Goal: Check status: Check status

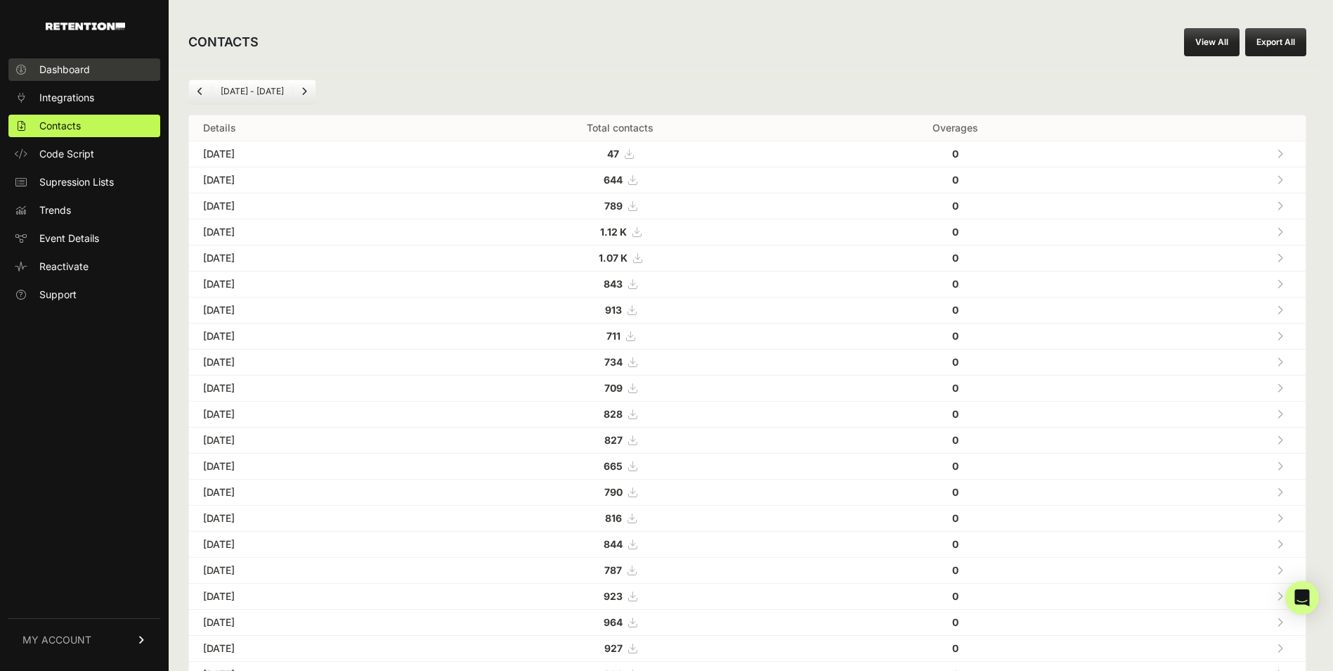
click at [64, 73] on span "Dashboard" at bounding box center [64, 70] width 51 height 14
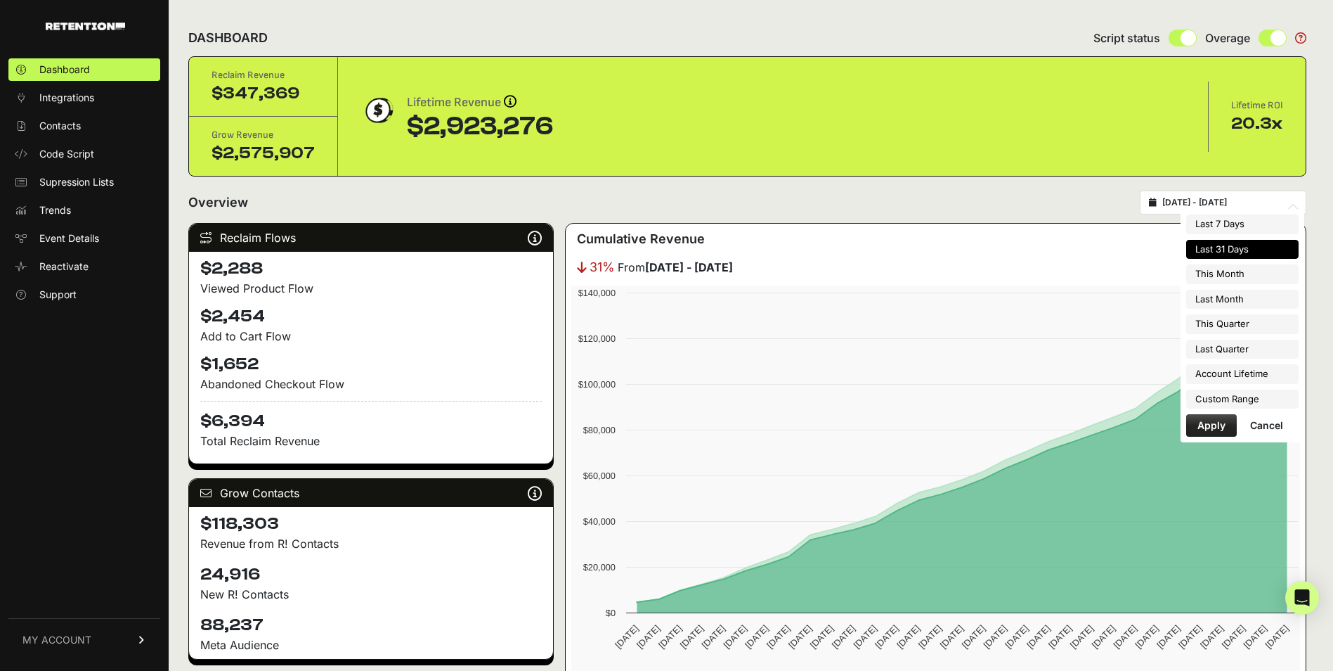
type input "[DATE]"
click at [1229, 200] on input "[DATE] - [DATE]" at bounding box center [1230, 202] width 135 height 11
type input "[DATE]"
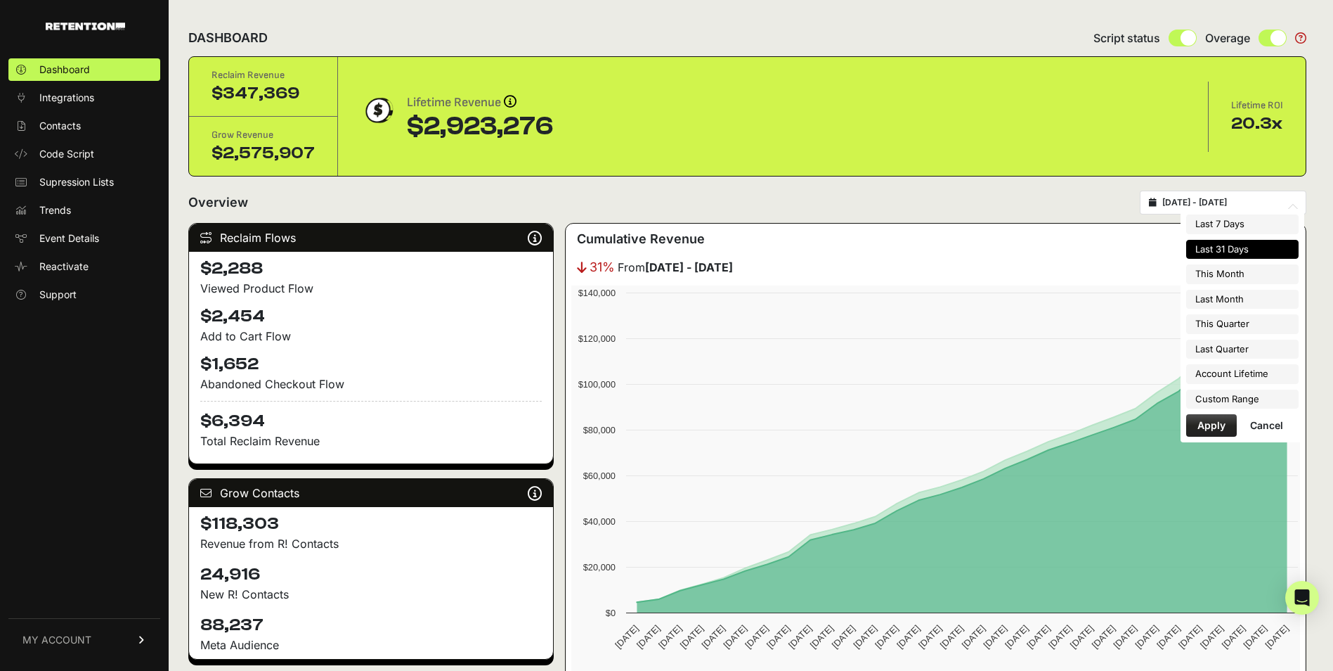
type input "[DATE]"
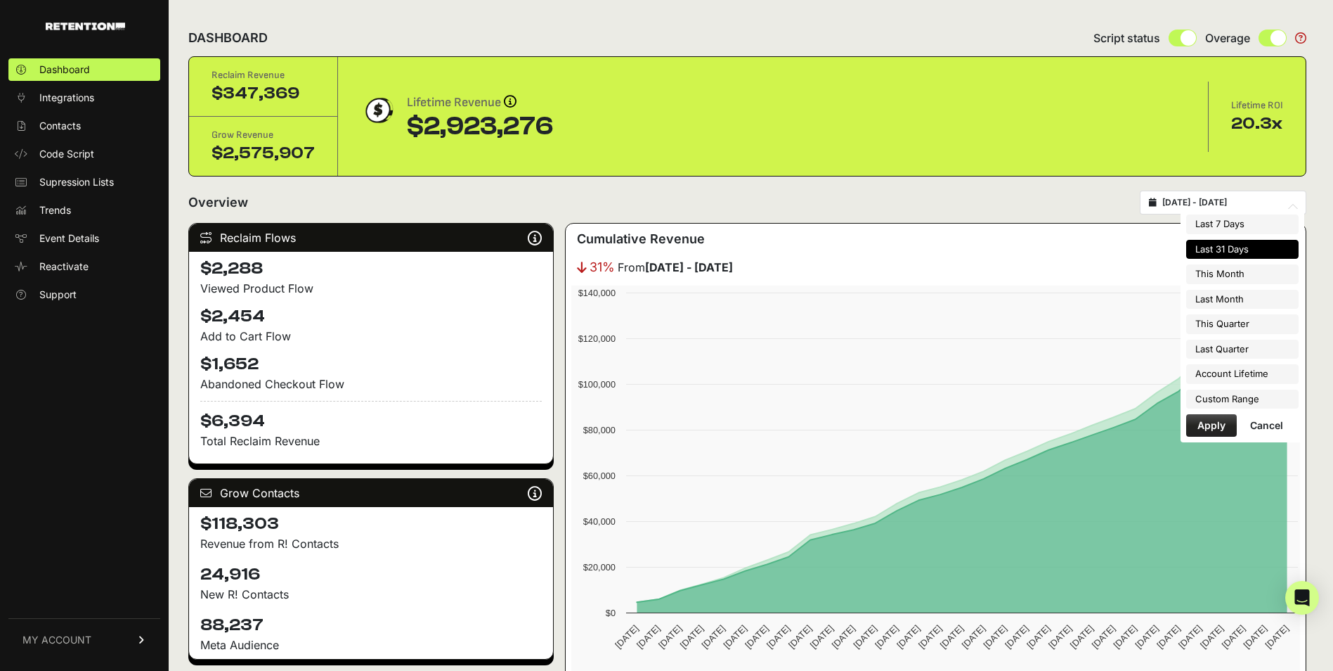
type input "[DATE]"
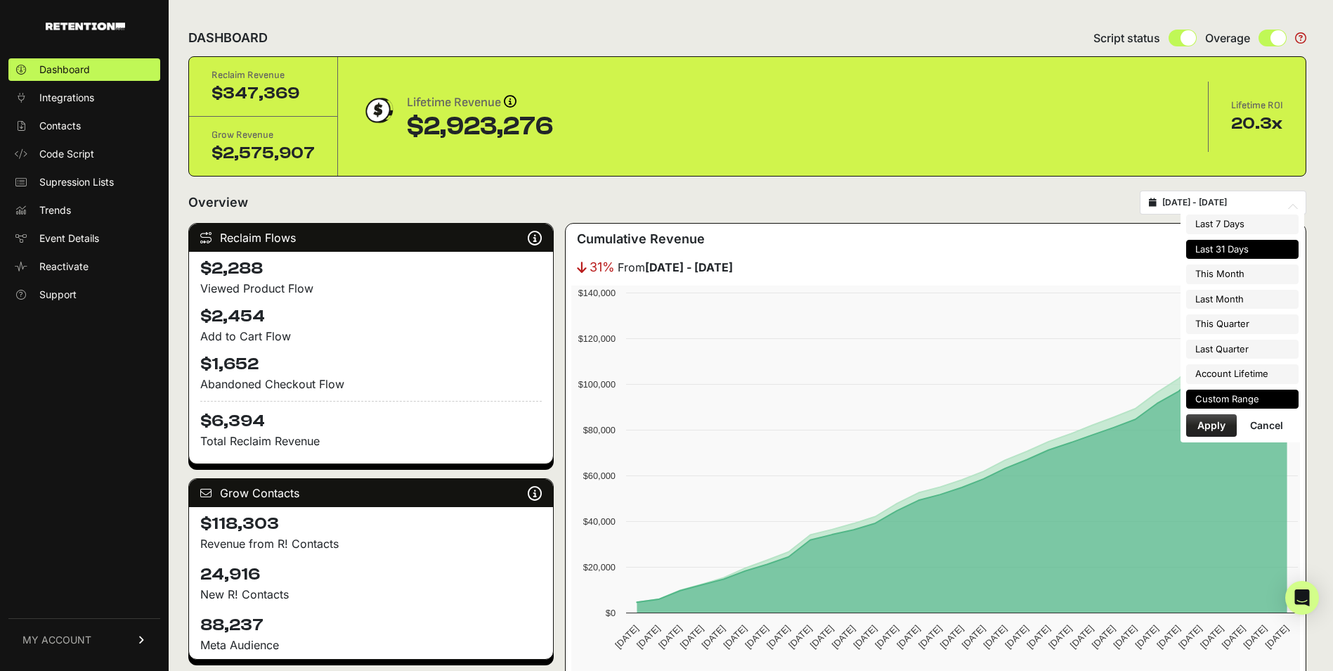
type input "[DATE]"
click at [1217, 402] on li "Custom Range" at bounding box center [1242, 399] width 112 height 20
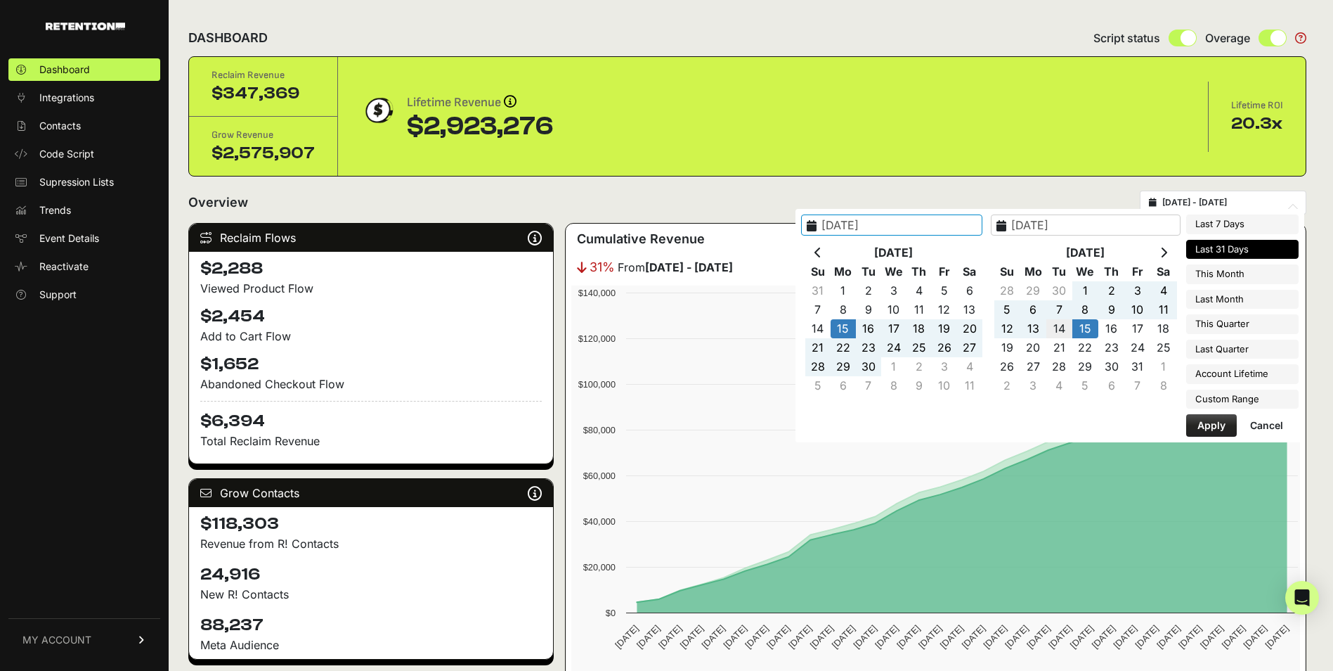
type input "[DATE]"
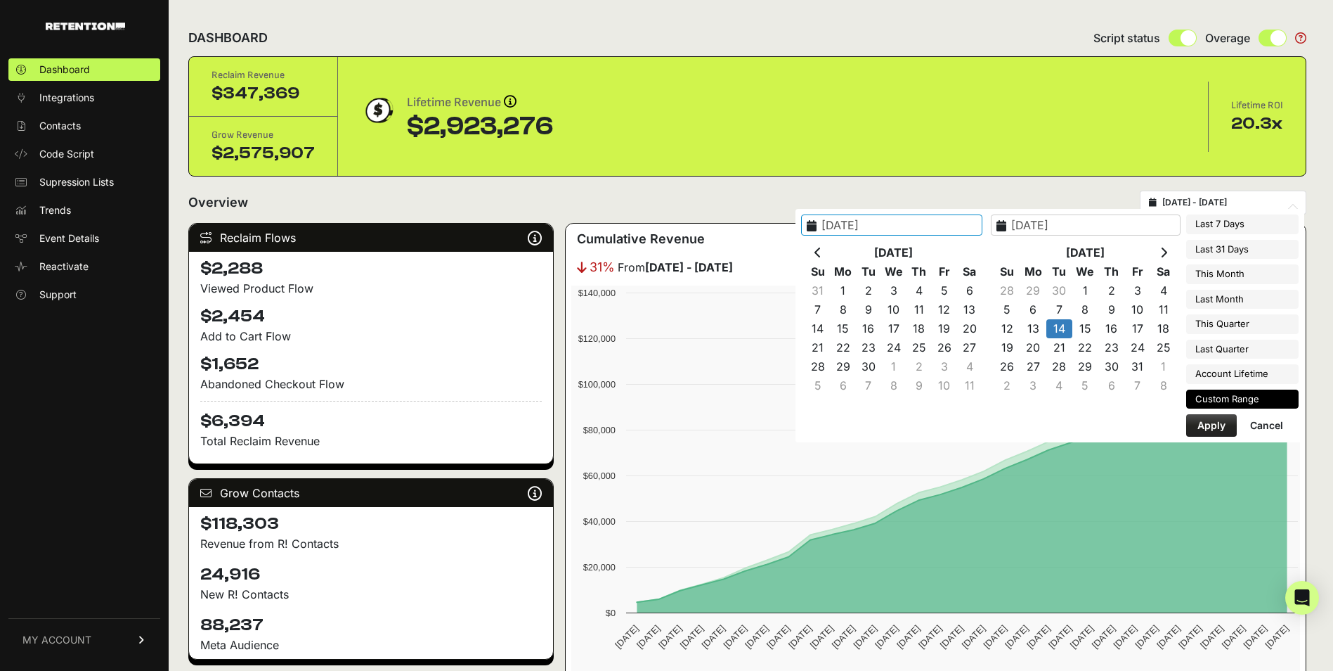
type input "[DATE]"
click at [1205, 421] on button "Apply" at bounding box center [1211, 425] width 51 height 22
type input "[DATE] - [DATE]"
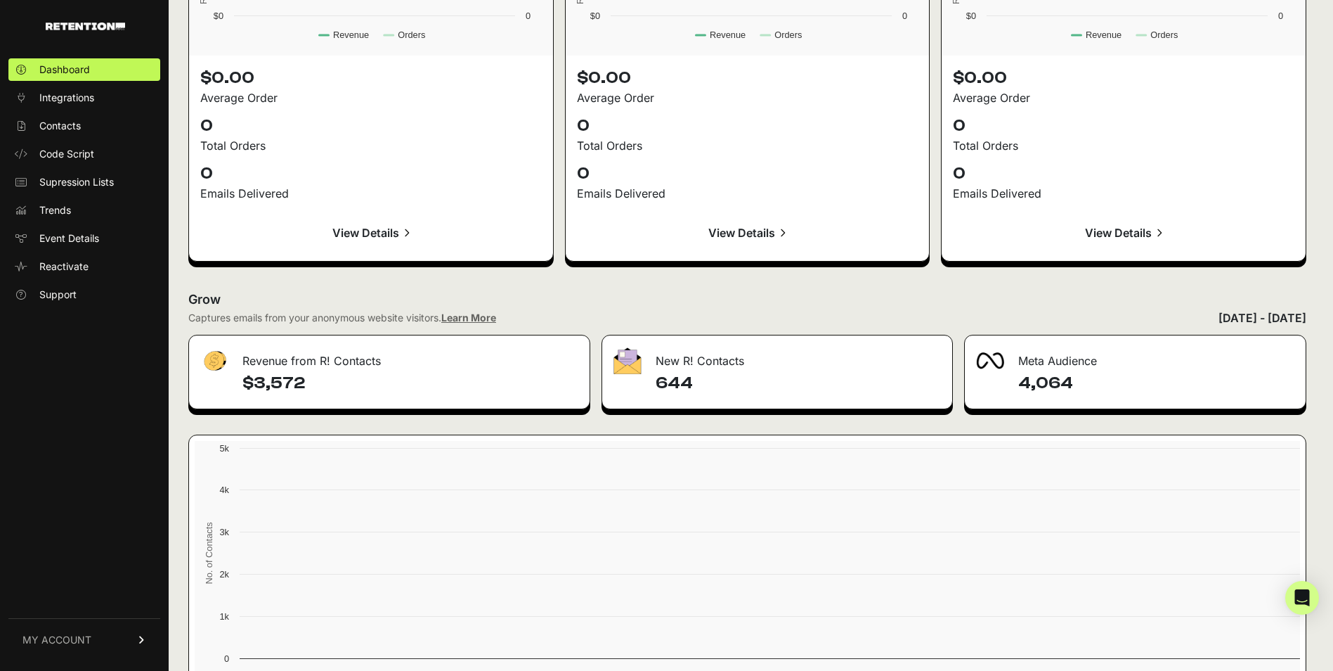
scroll to position [1515, 0]
